Goal: Transaction & Acquisition: Obtain resource

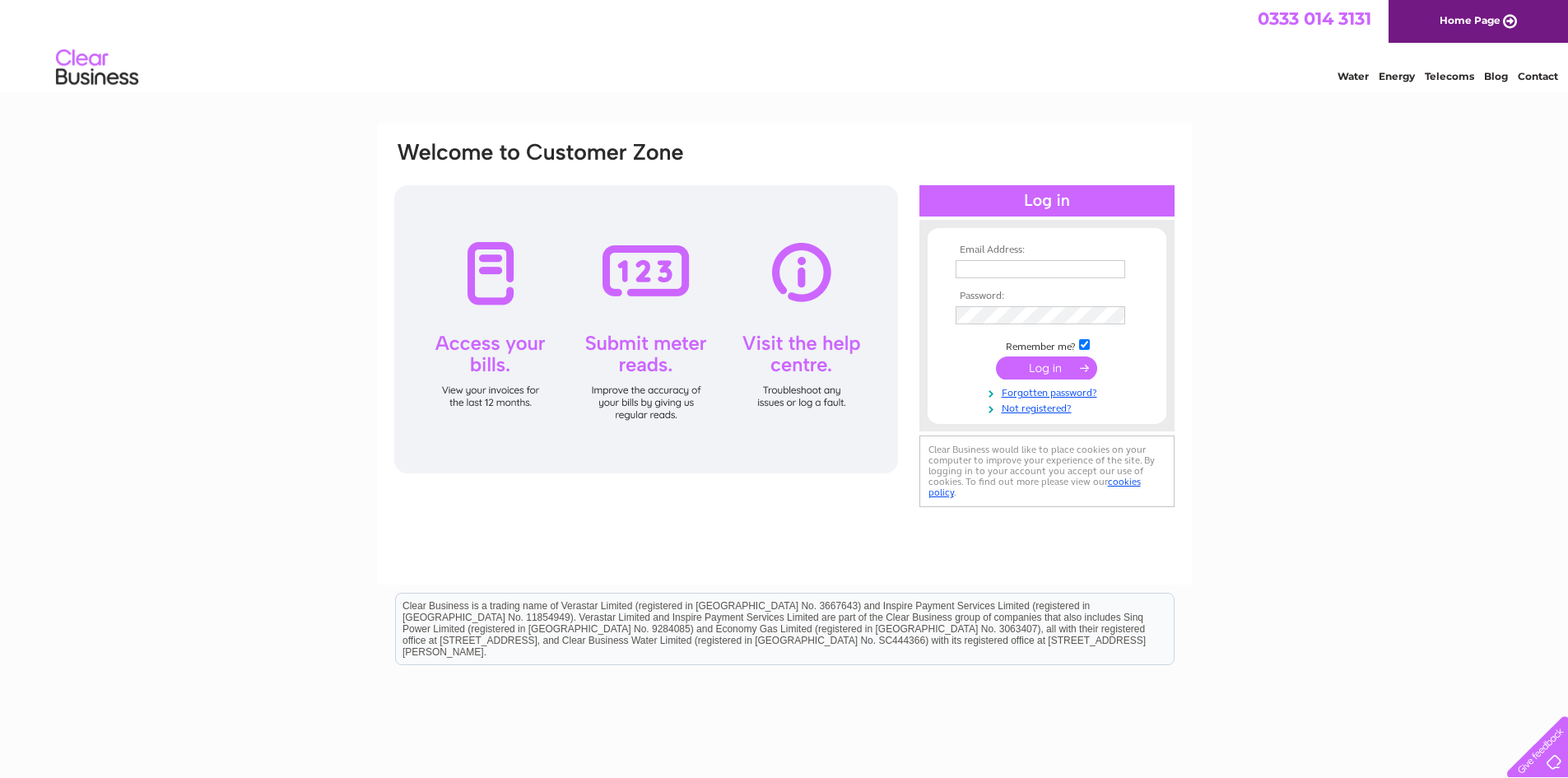
type input "[EMAIL_ADDRESS][DOMAIN_NAME]"
click at [1052, 370] on input "submit" at bounding box center [1047, 368] width 101 height 23
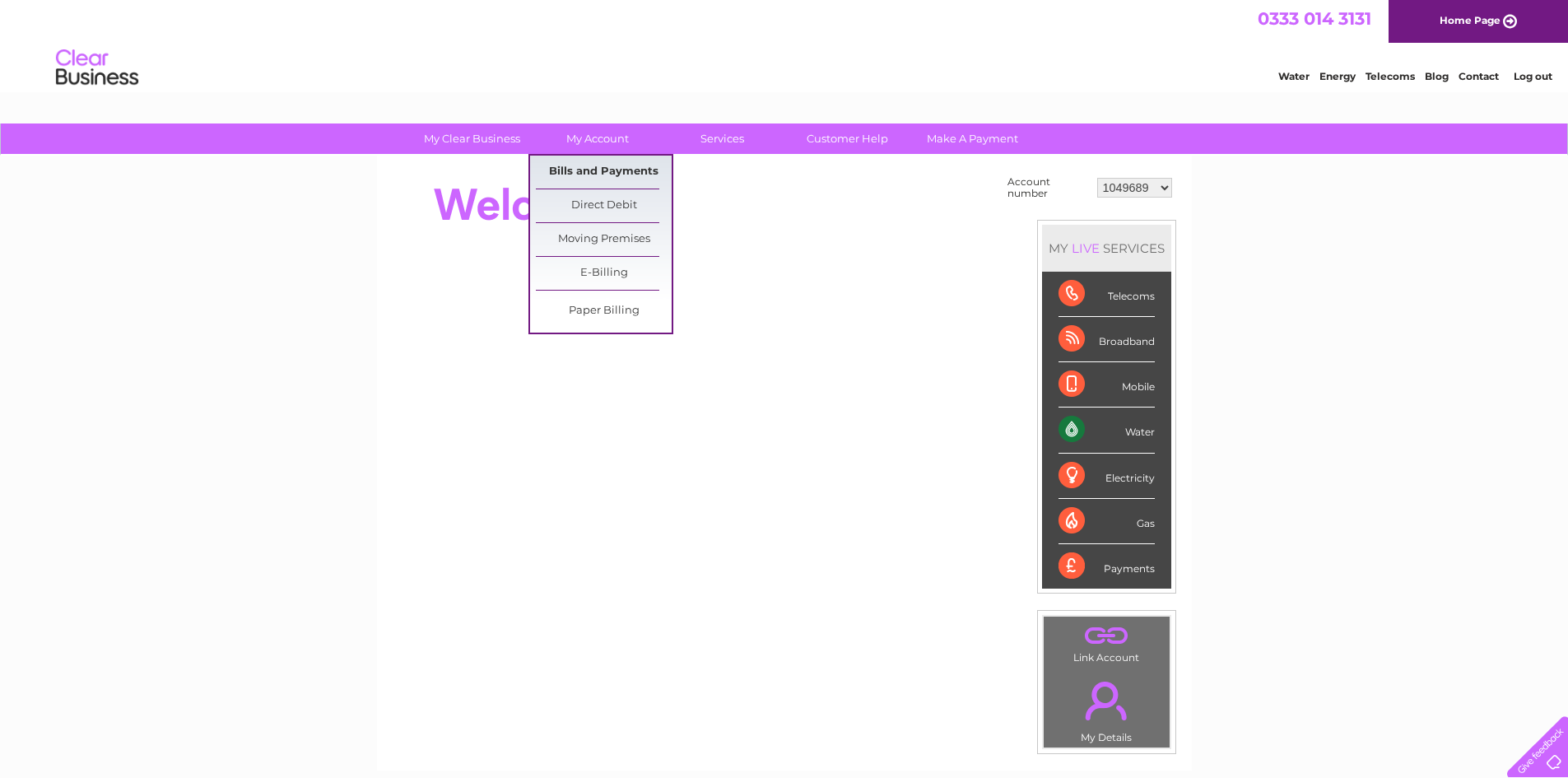
click at [601, 168] on link "Bills and Payments" at bounding box center [604, 172] width 136 height 32
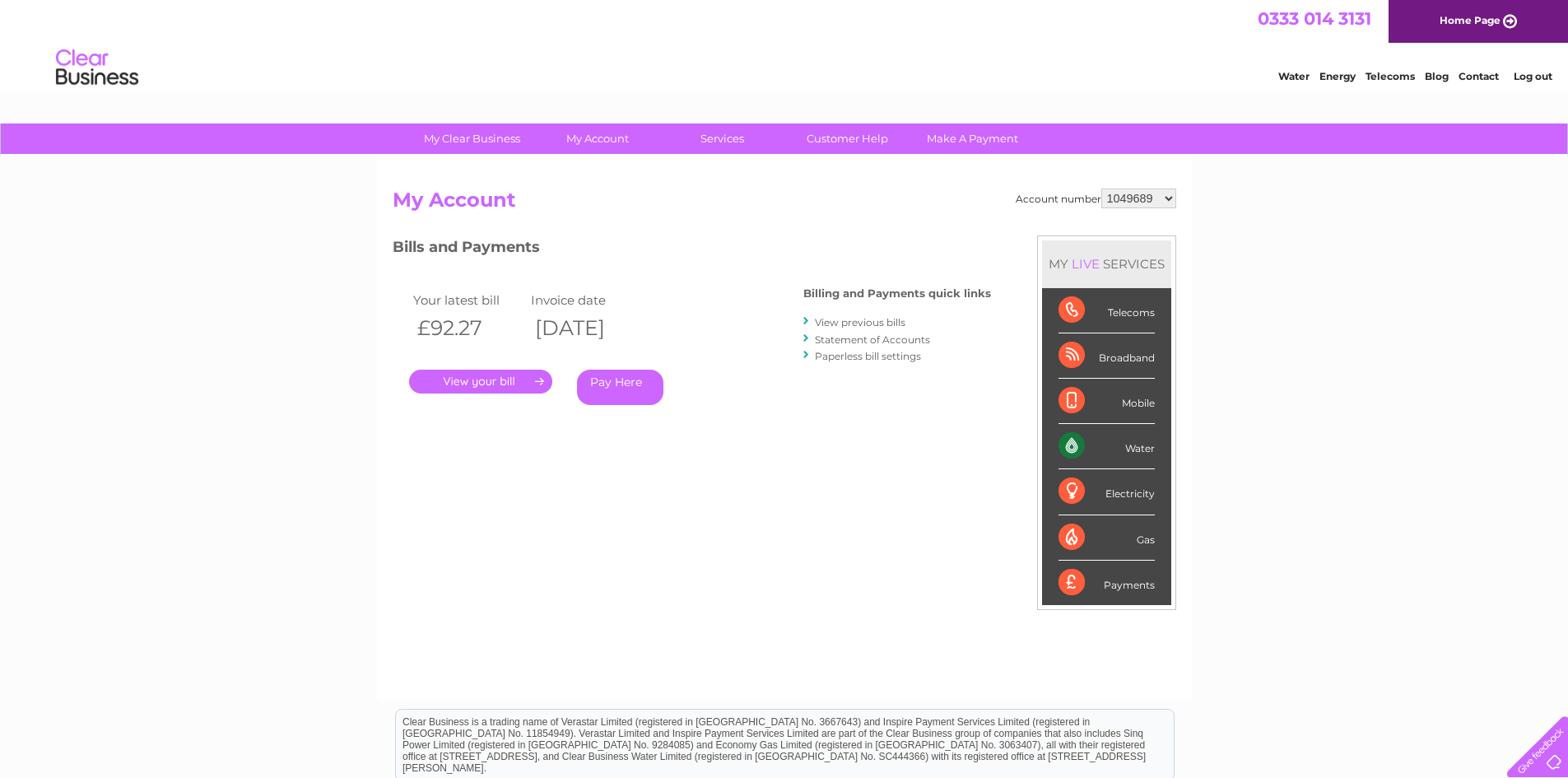
click at [512, 380] on link "." at bounding box center [481, 381] width 143 height 24
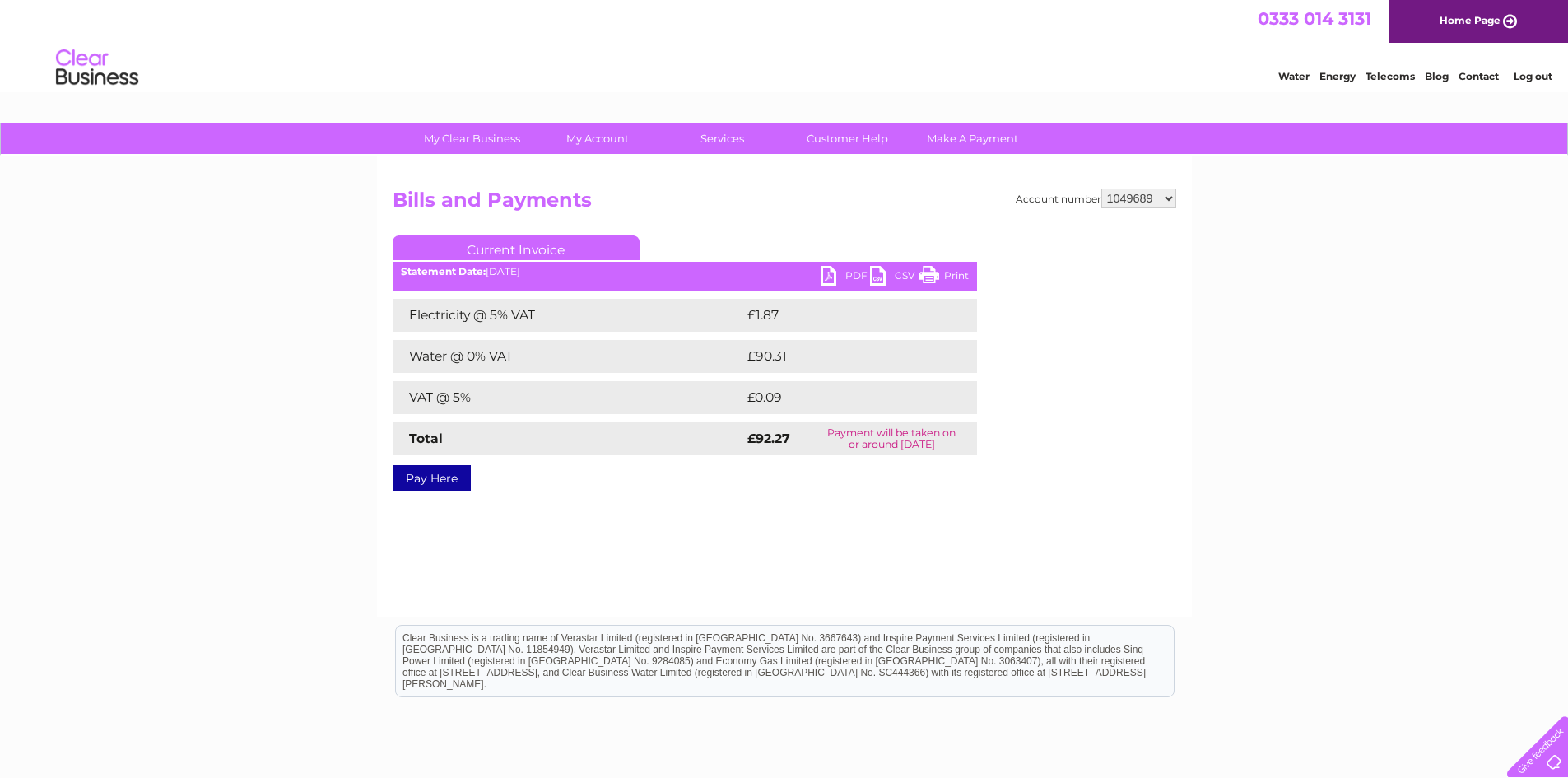
click at [854, 275] on link "PDF" at bounding box center [846, 277] width 50 height 24
click at [1530, 81] on link "Log out" at bounding box center [1534, 76] width 38 height 12
